Goal: Find specific fact: Find specific fact

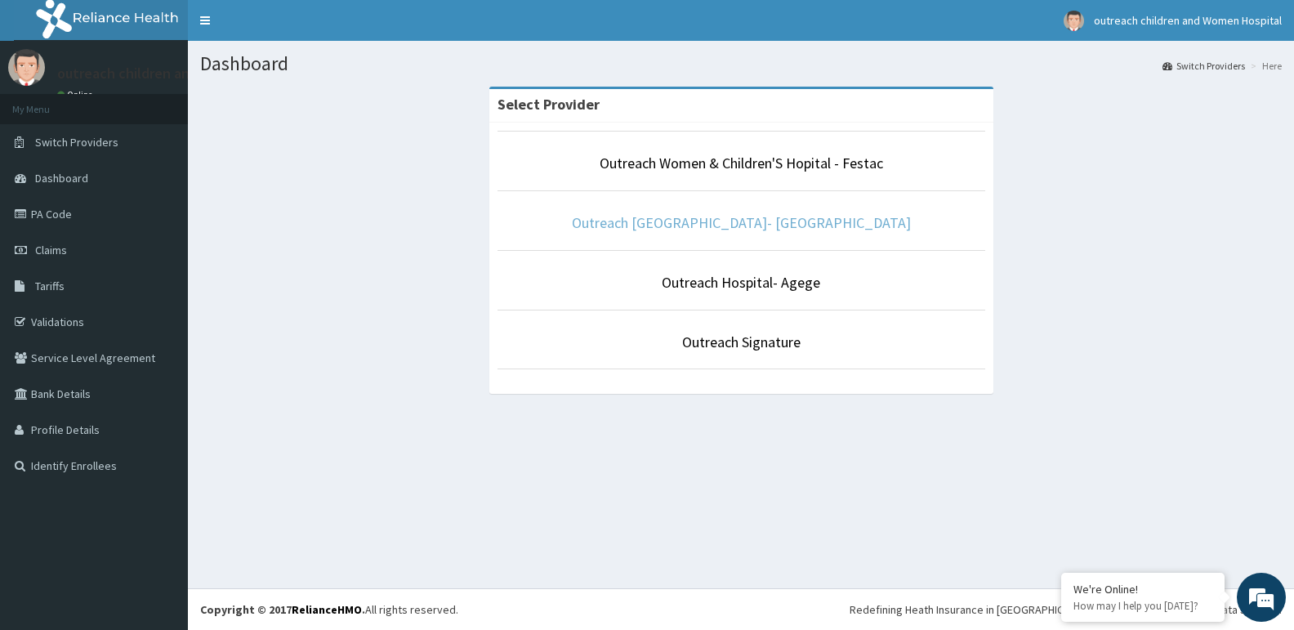
click at [720, 224] on link "Outreach [GEOGRAPHIC_DATA]- [GEOGRAPHIC_DATA]" at bounding box center [741, 222] width 339 height 19
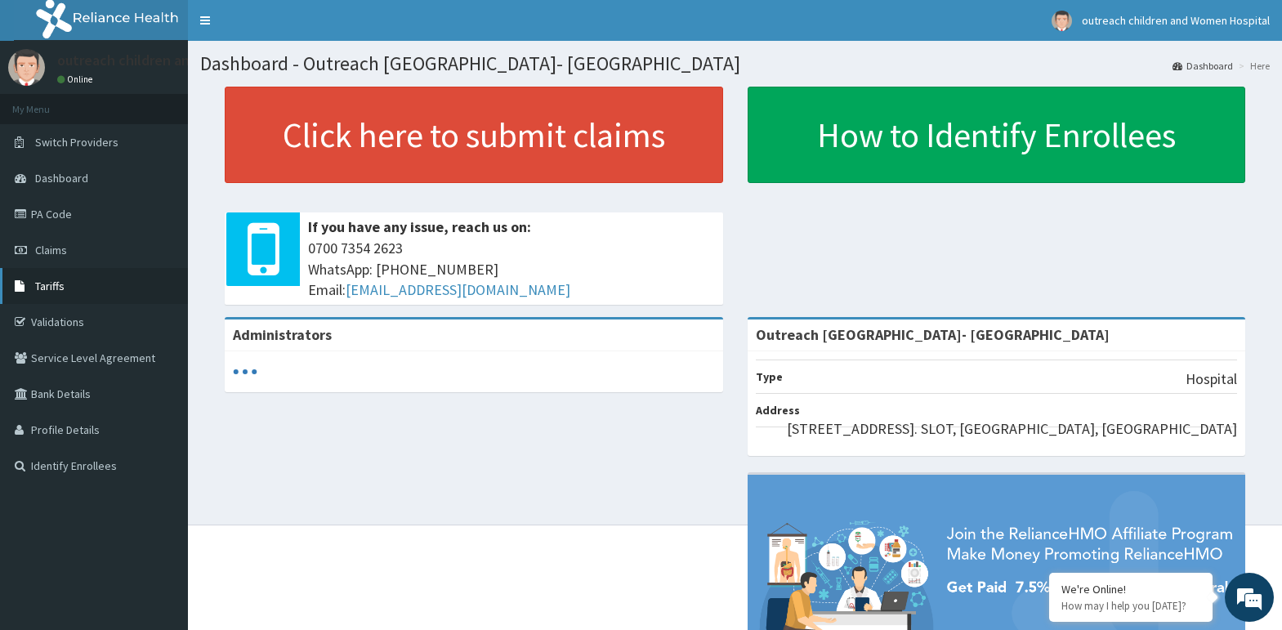
click at [57, 282] on span "Tariffs" at bounding box center [49, 286] width 29 height 15
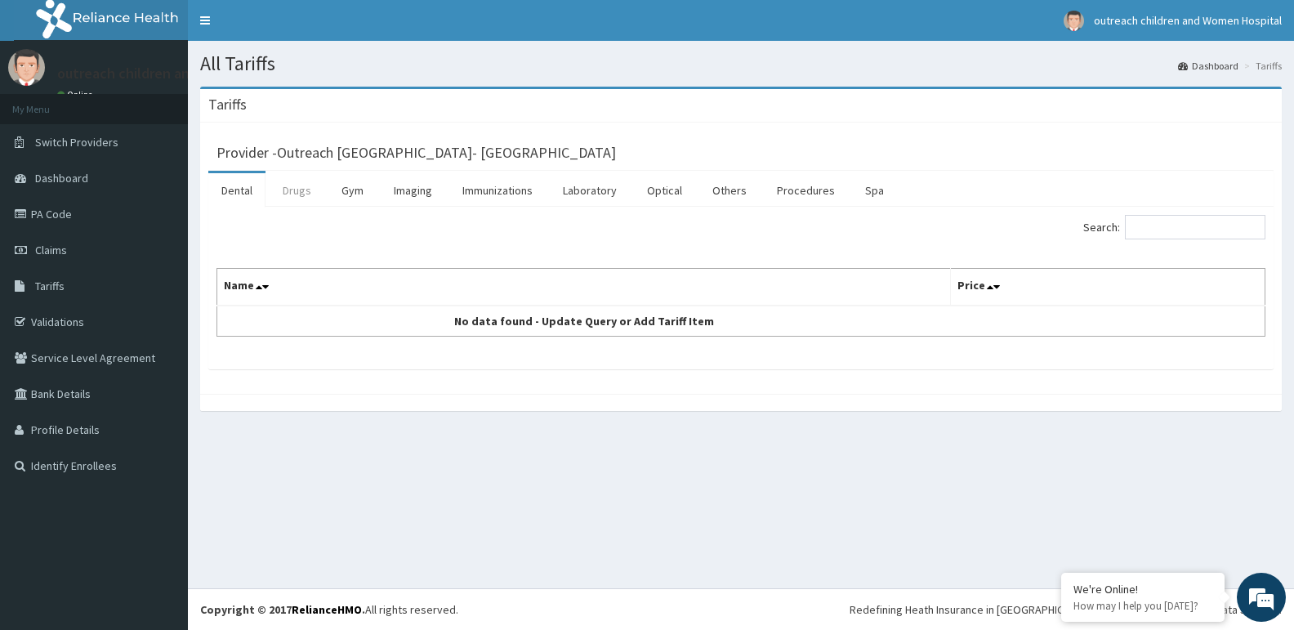
click at [293, 187] on link "Drugs" at bounding box center [297, 190] width 55 height 34
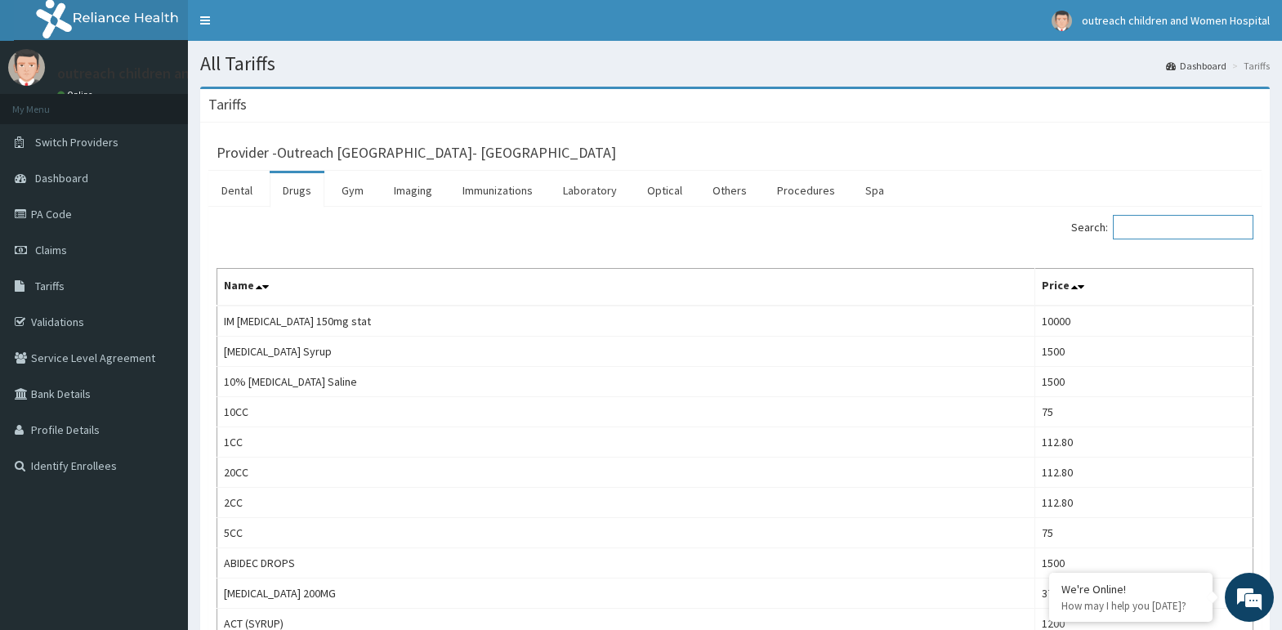
click at [1200, 228] on input "Search:" at bounding box center [1183, 227] width 140 height 25
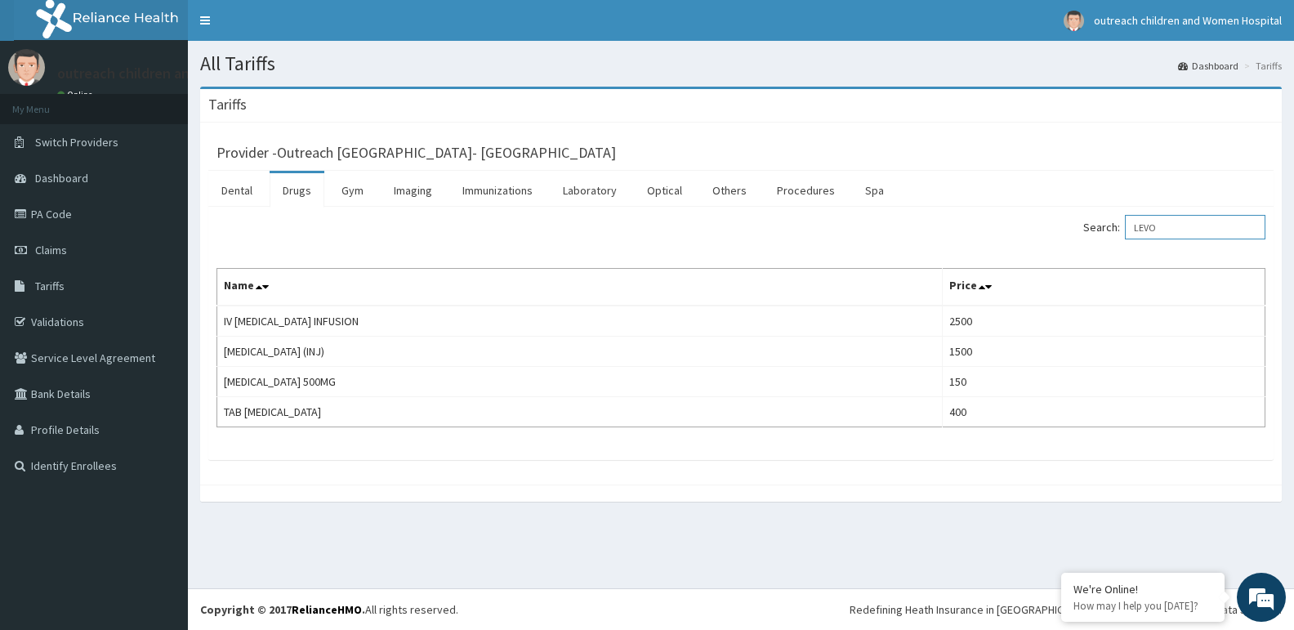
type input "LEVO"
